Goal: Obtain resource: Obtain resource

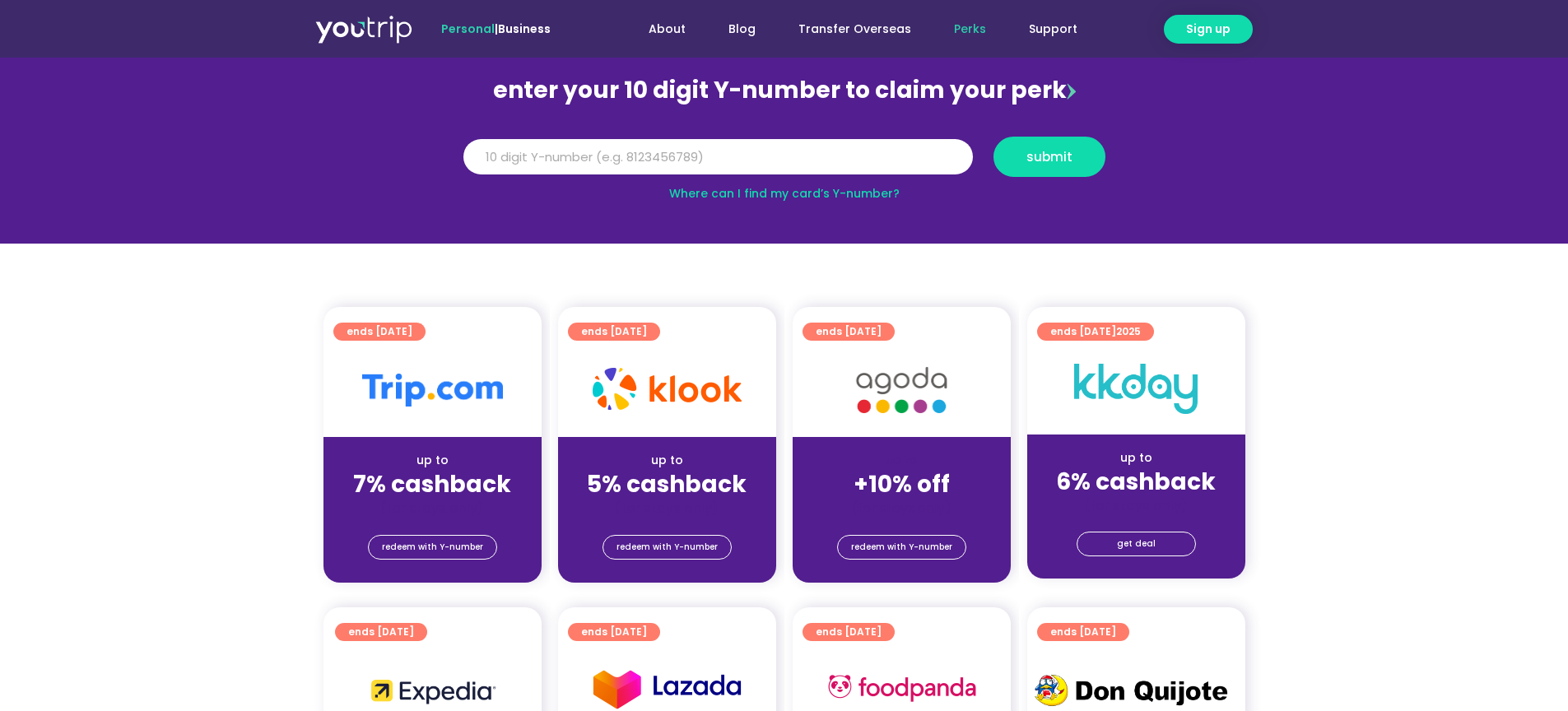
scroll to position [247, 0]
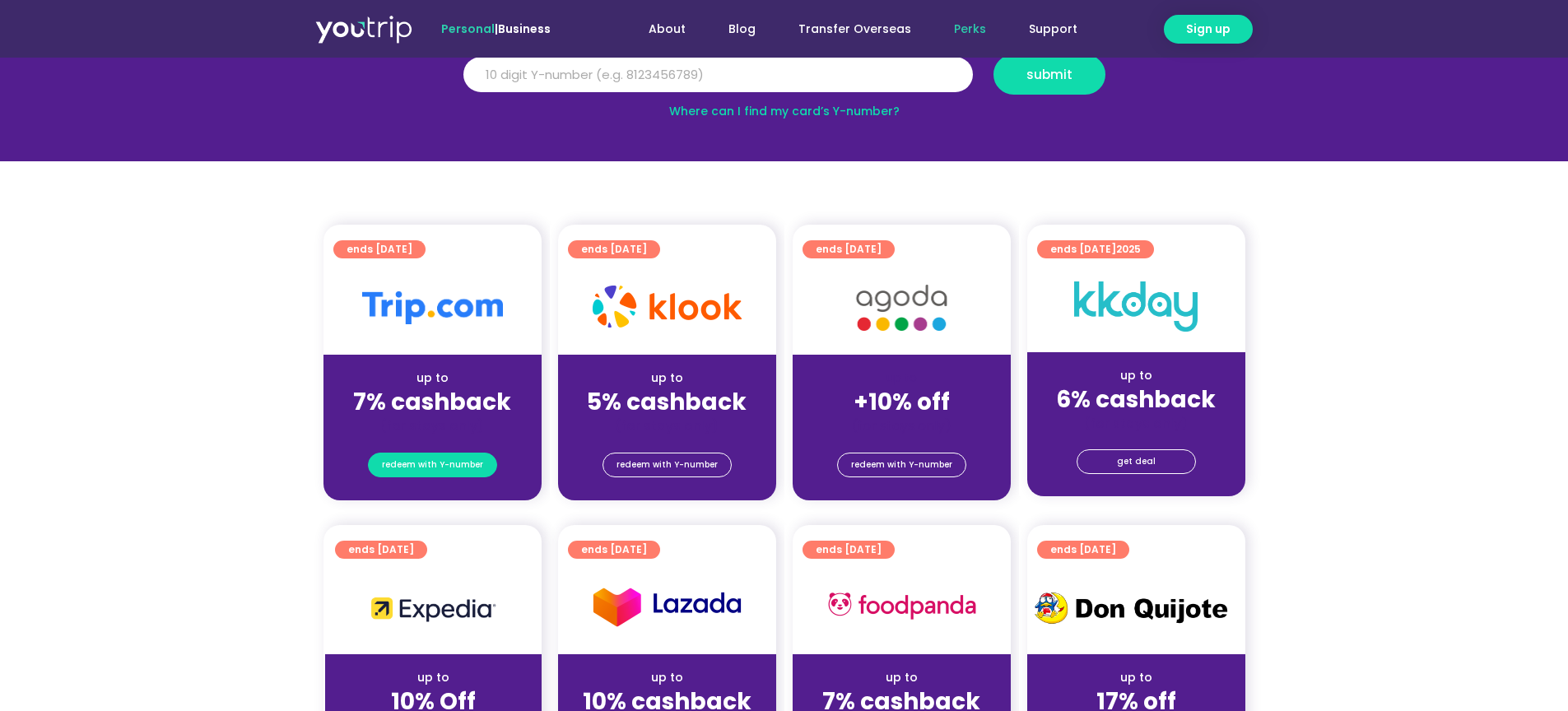
click at [449, 465] on span "redeem with Y-number" at bounding box center [433, 465] width 102 height 23
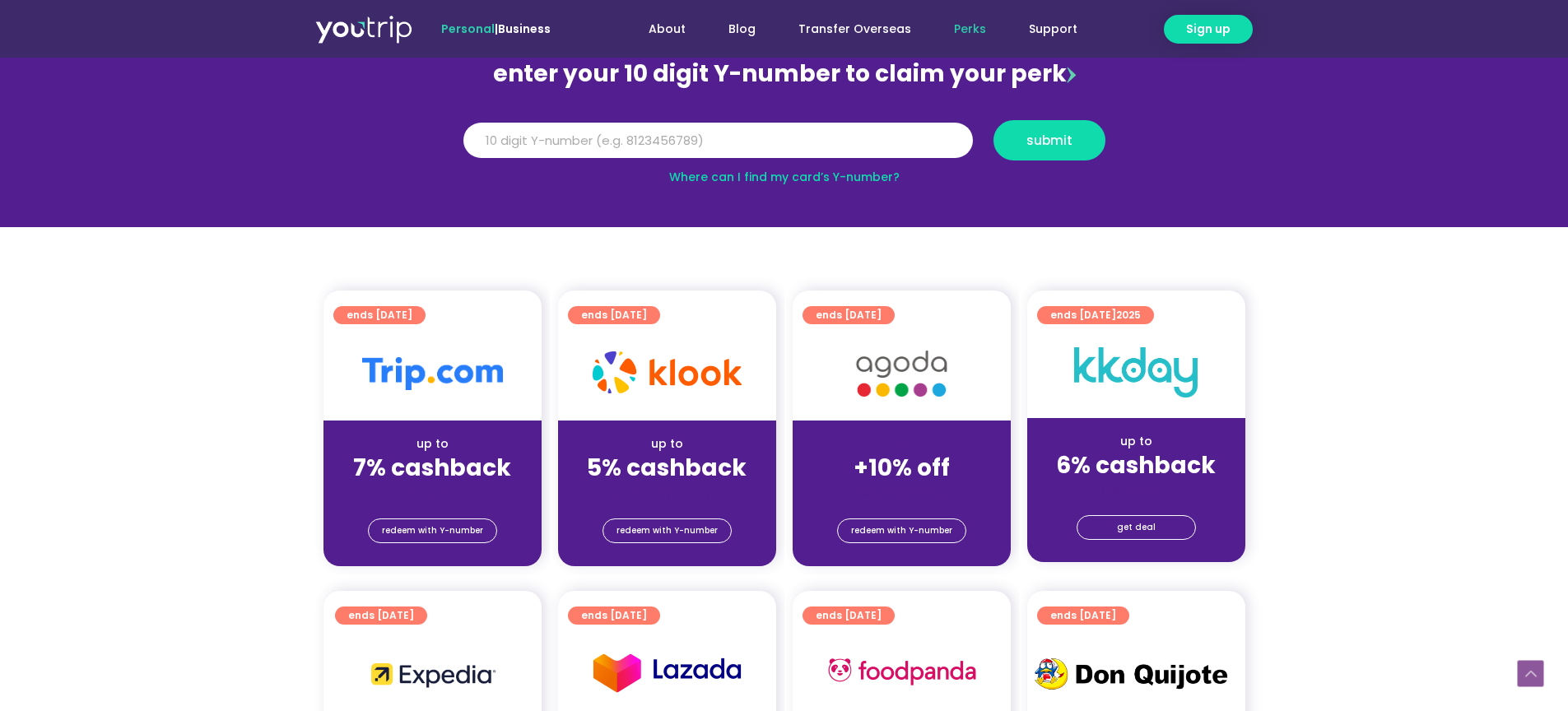
scroll to position [346, 0]
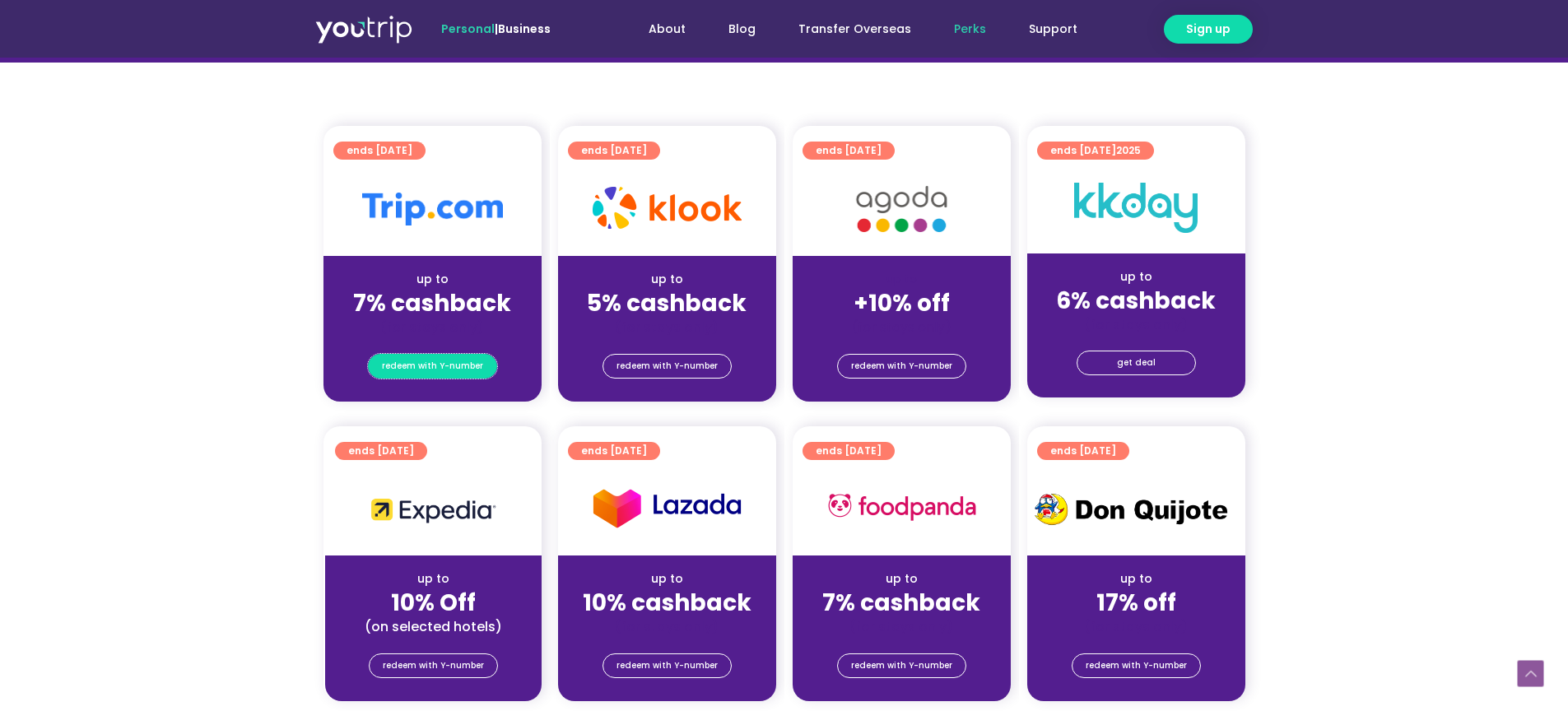
click at [447, 359] on span "redeem with Y-number" at bounding box center [433, 366] width 102 height 23
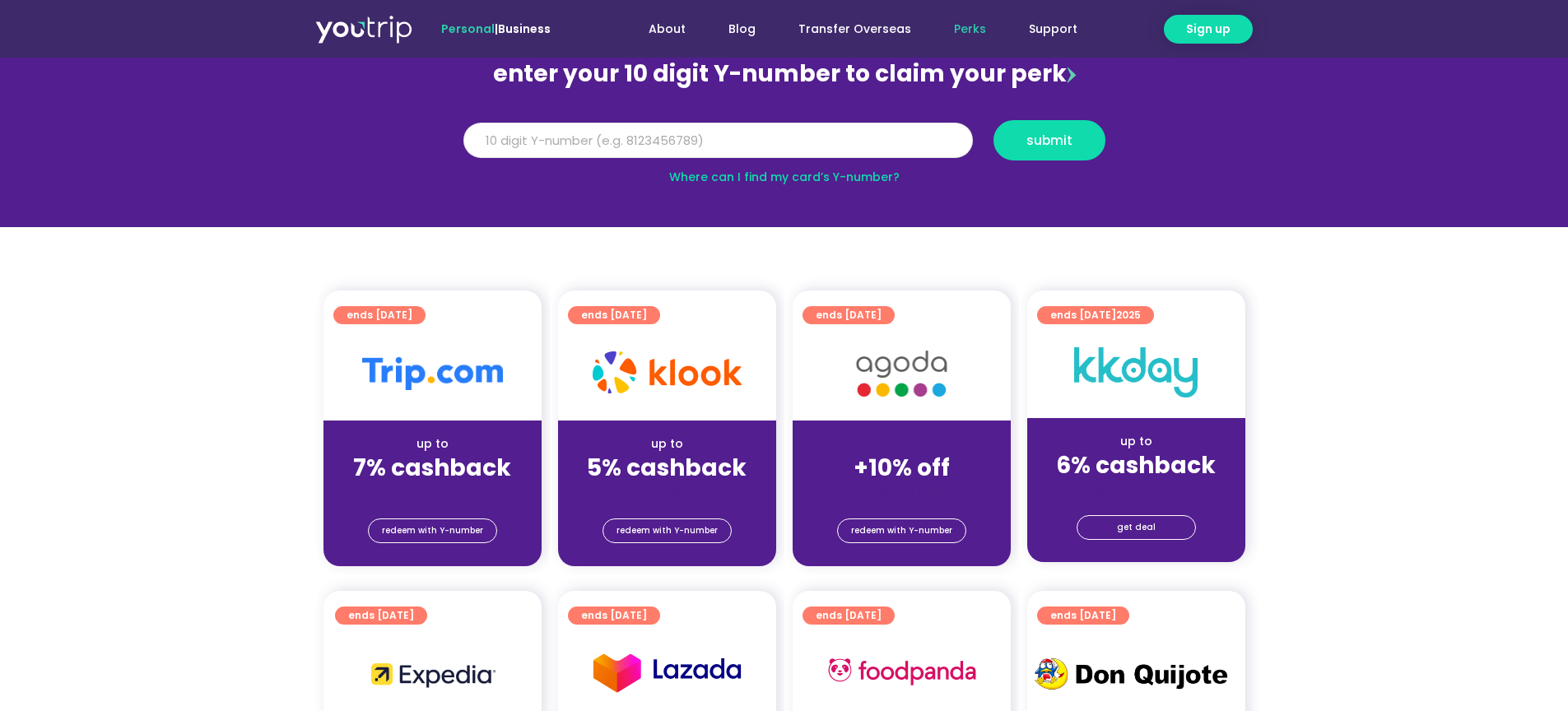
click at [617, 131] on input "Y Number" at bounding box center [719, 141] width 510 height 36
paste input "8134598323"
type input "8134598323"
click at [994, 120] on button "submit" at bounding box center [1049, 140] width 112 height 40
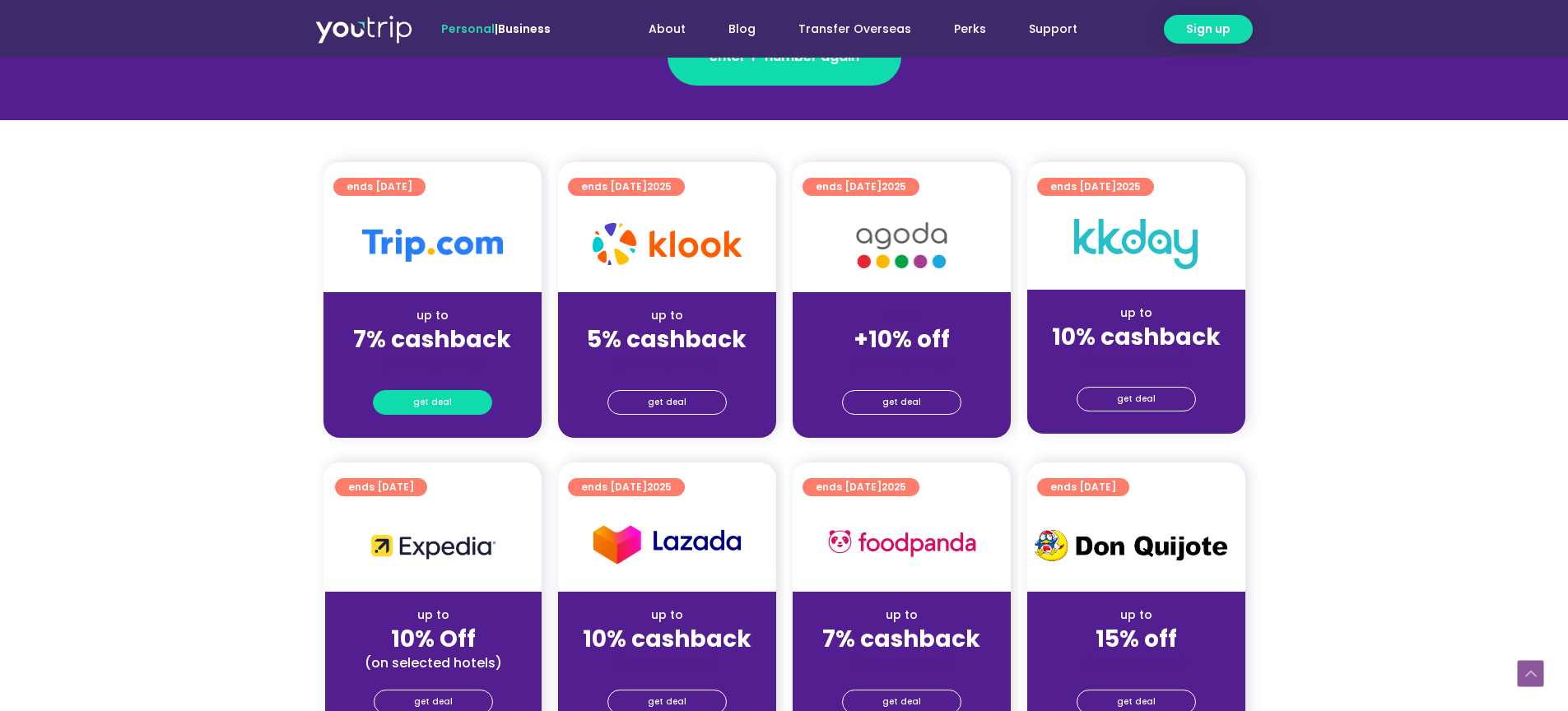
click at [429, 408] on span "get deal" at bounding box center [432, 402] width 38 height 23
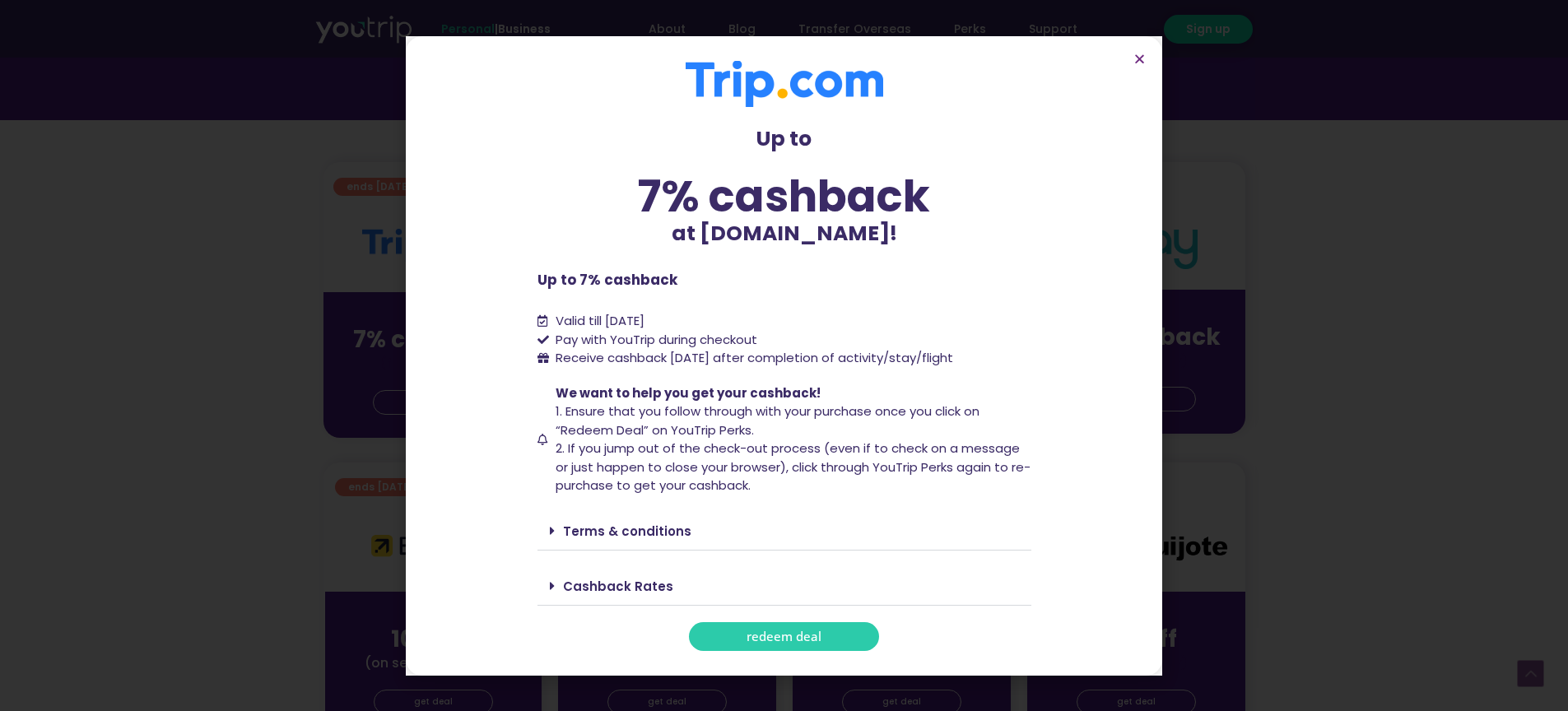
drag, startPoint x: 714, startPoint y: 356, endPoint x: 1010, endPoint y: 364, distance: 296.1
click at [1010, 364] on li "Receive cashback [DATE] after completion of activity/stay/flight" at bounding box center [784, 358] width 494 height 19
copy span "60 days after completion of activity/stay/flight"
